Goal: Task Accomplishment & Management: Manage account settings

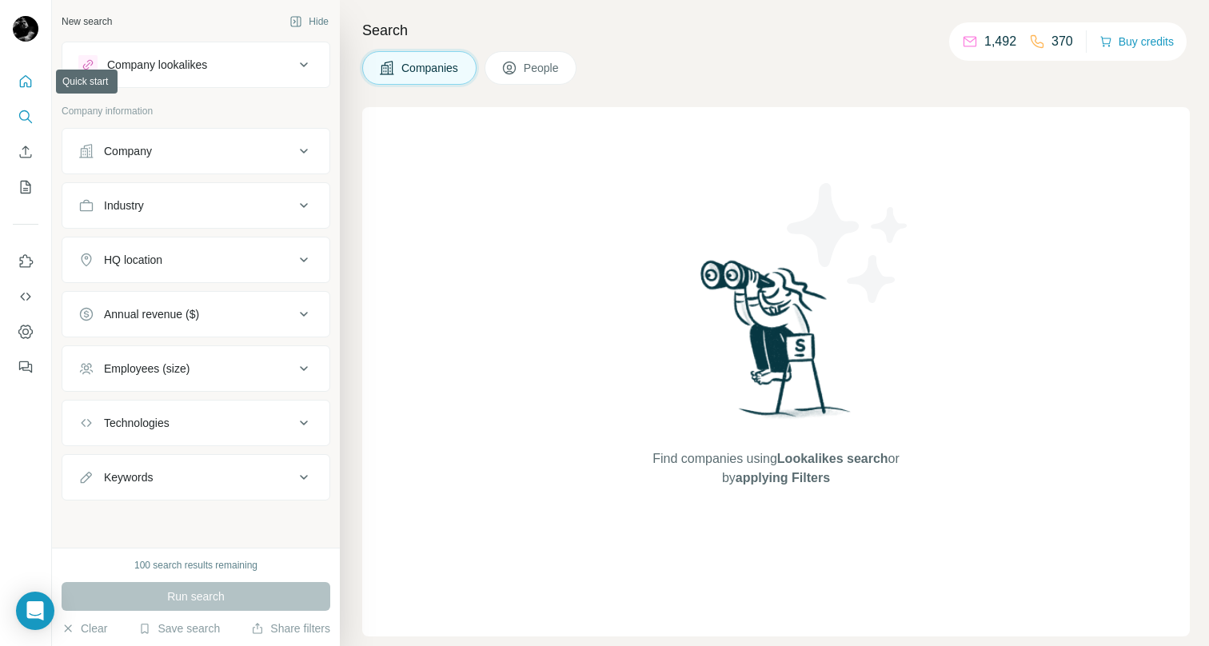
click at [25, 90] on button "Quick start" at bounding box center [26, 81] width 26 height 29
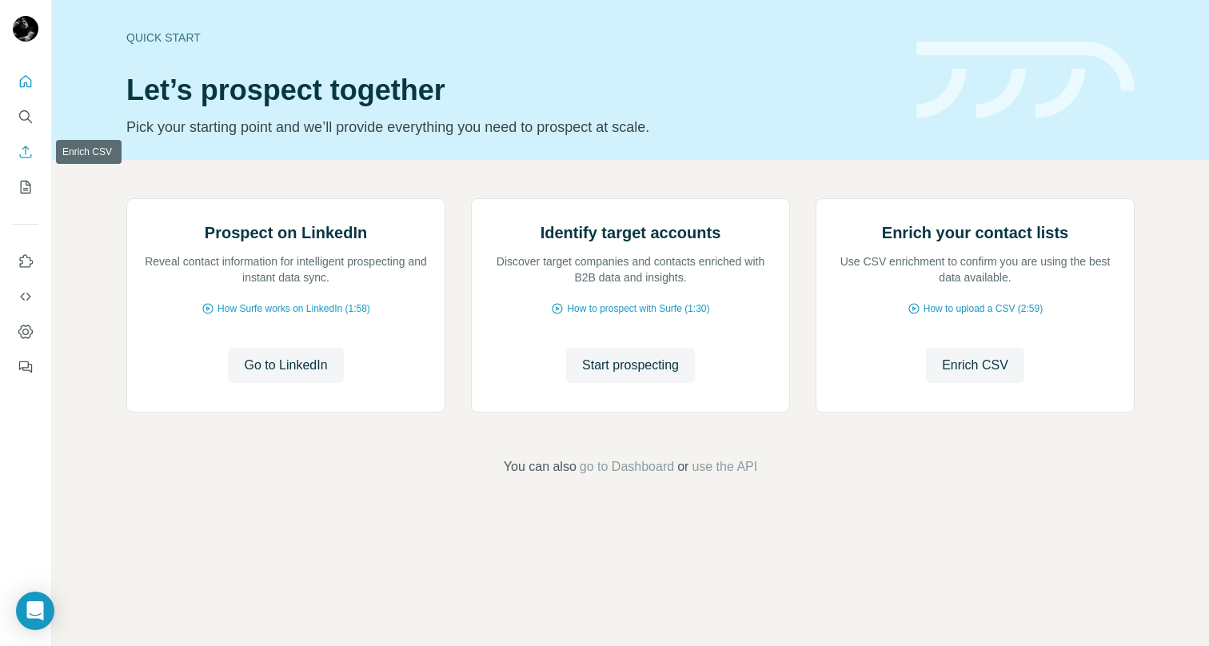
click at [26, 151] on icon "Enrich CSV" at bounding box center [26, 152] width 12 height 12
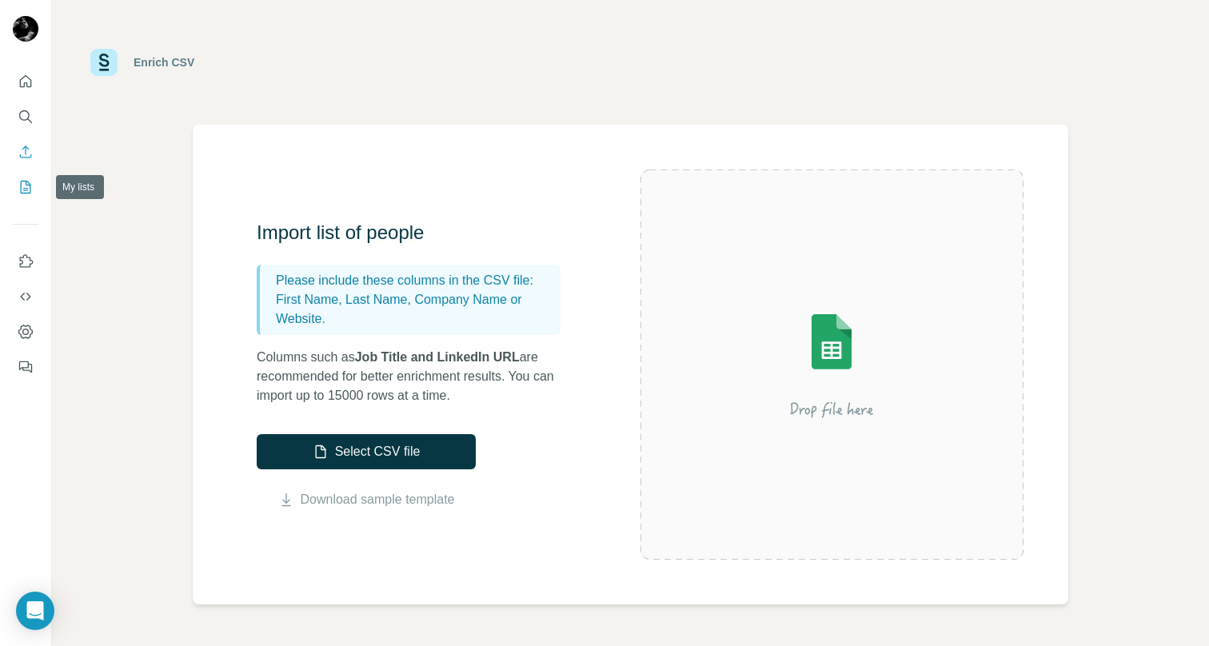
click at [27, 181] on icon "My lists" at bounding box center [26, 187] width 16 height 16
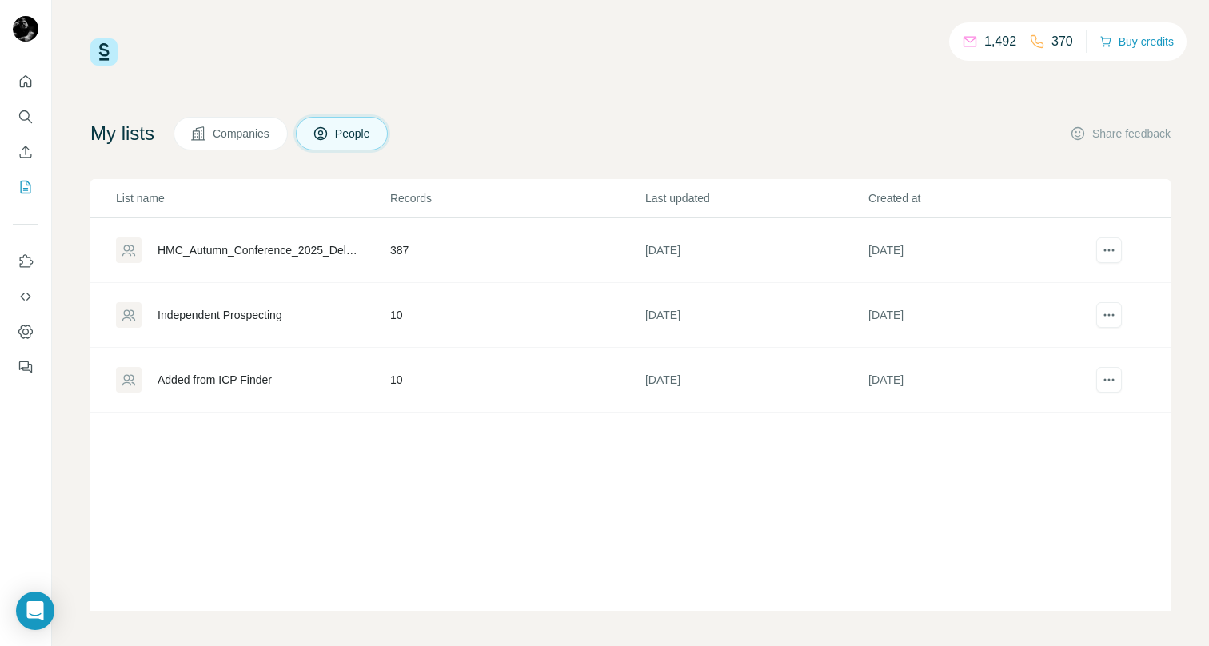
click at [296, 262] on div "HMC_Autumn_Conference_2025_Delegates" at bounding box center [252, 250] width 273 height 26
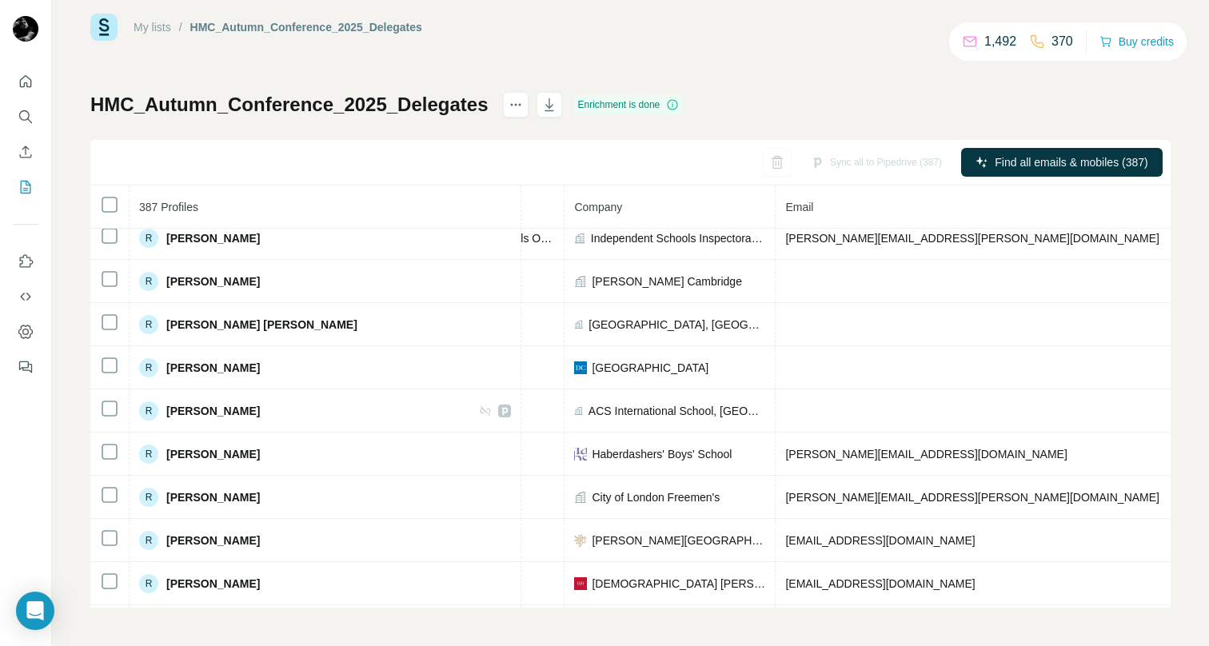
scroll to position [13242, 357]
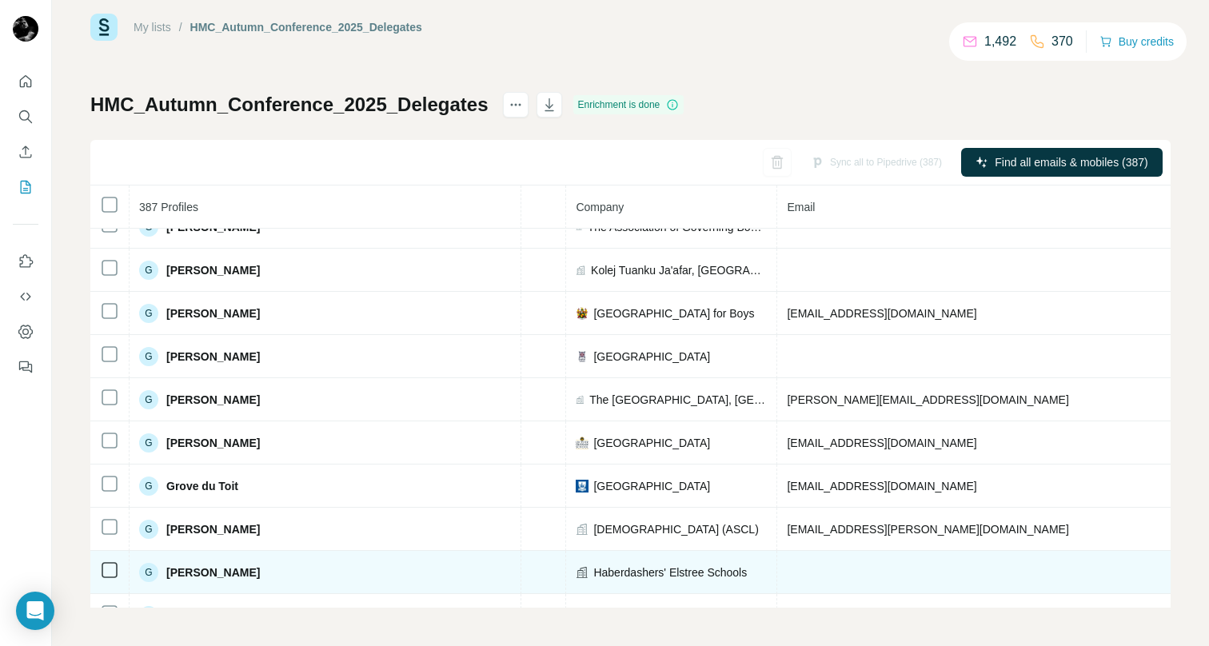
scroll to position [5811, 355]
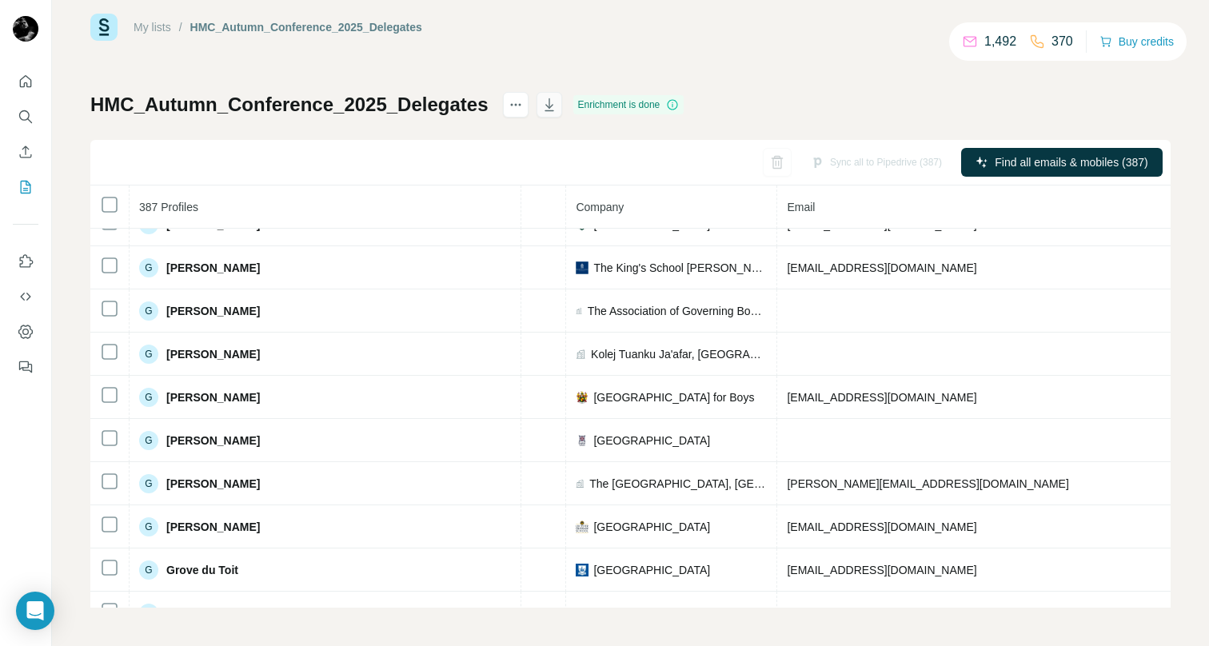
click at [549, 100] on icon "button" at bounding box center [549, 104] width 9 height 13
click at [555, 107] on icon "button" at bounding box center [549, 105] width 16 height 16
